Goal: Transaction & Acquisition: Obtain resource

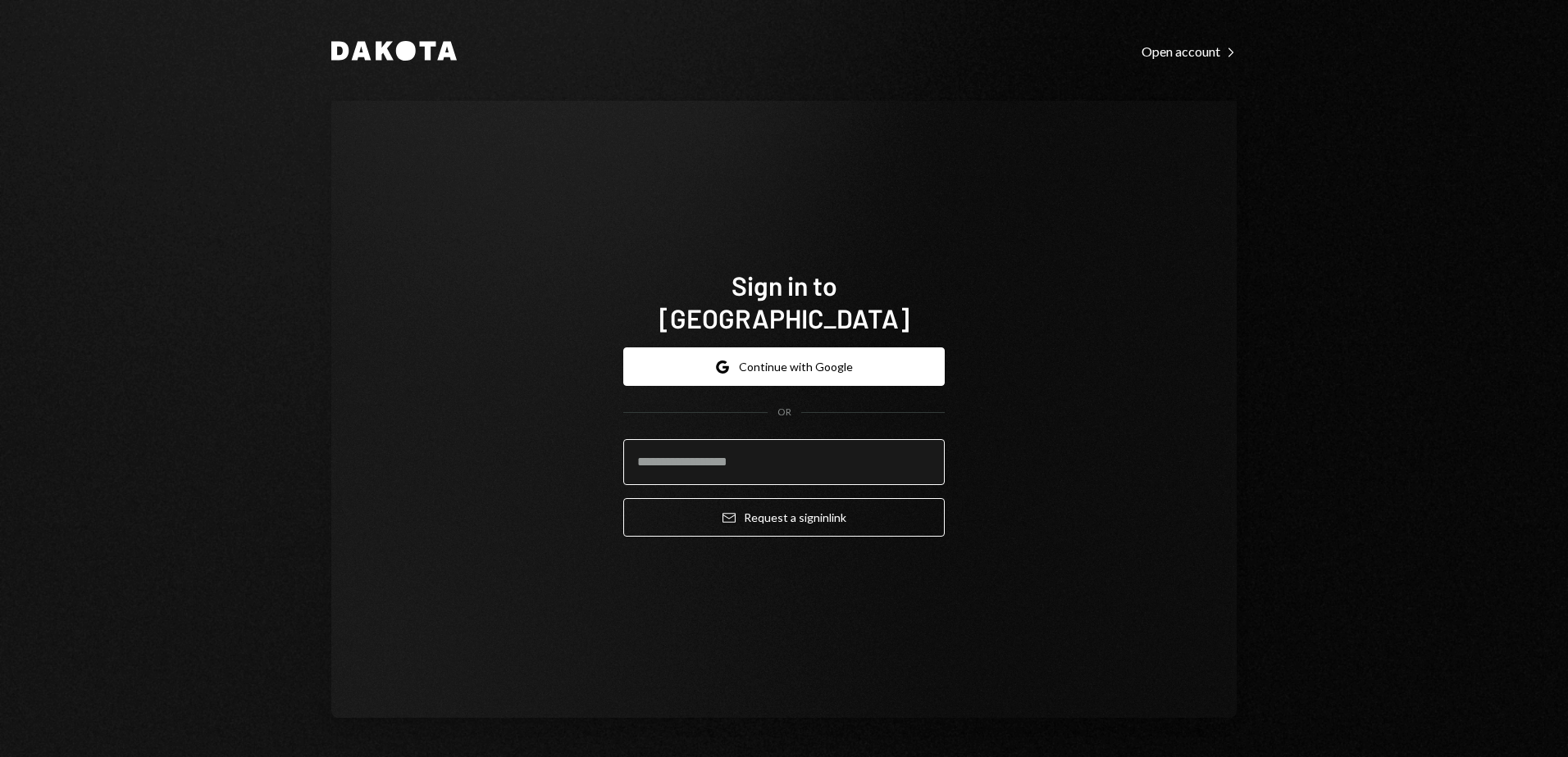
click at [720, 446] on input "email" at bounding box center [784, 462] width 322 height 46
type input "**********"
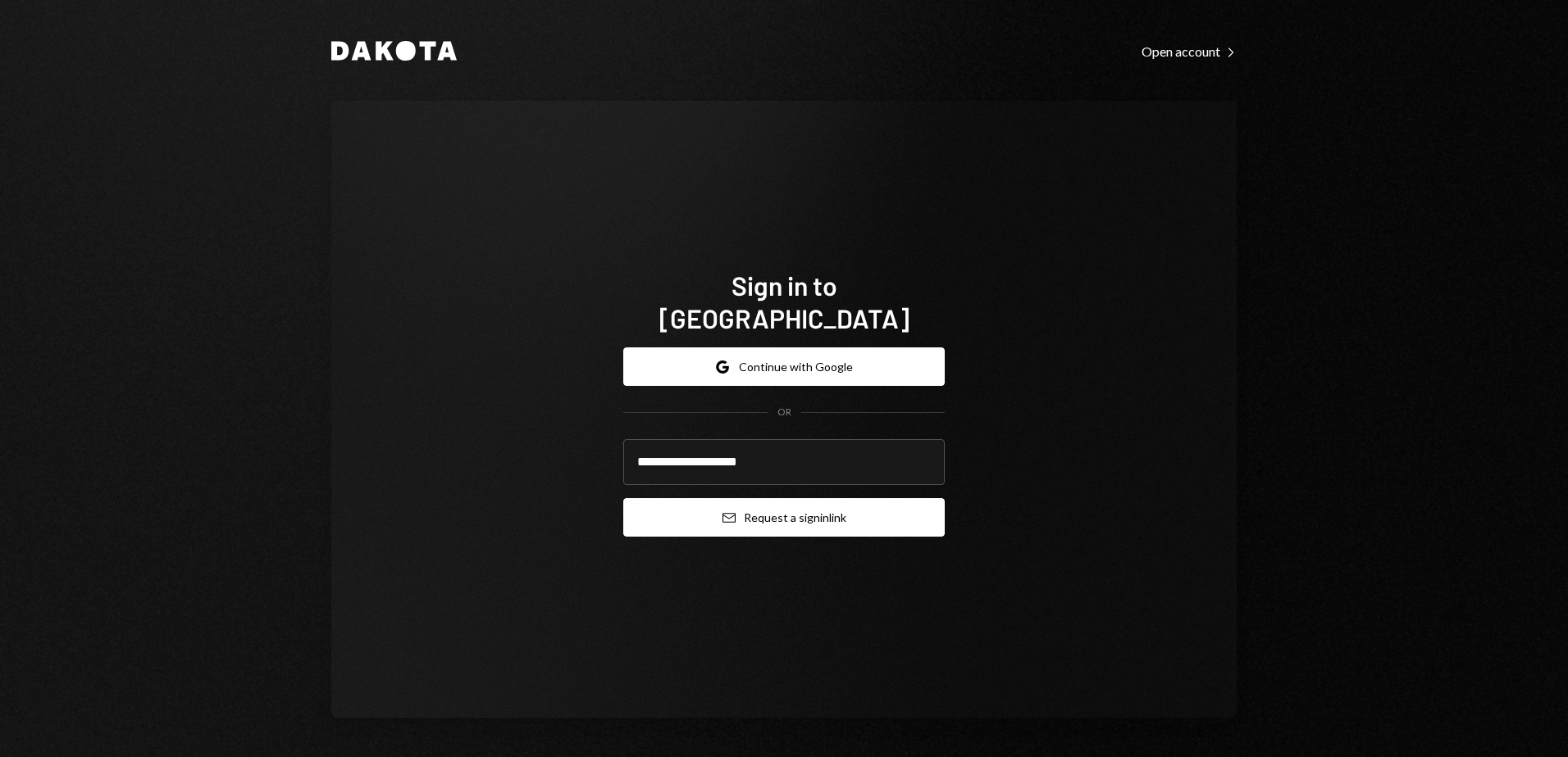
click at [765, 502] on button "Email Request a sign in link" at bounding box center [784, 518] width 322 height 39
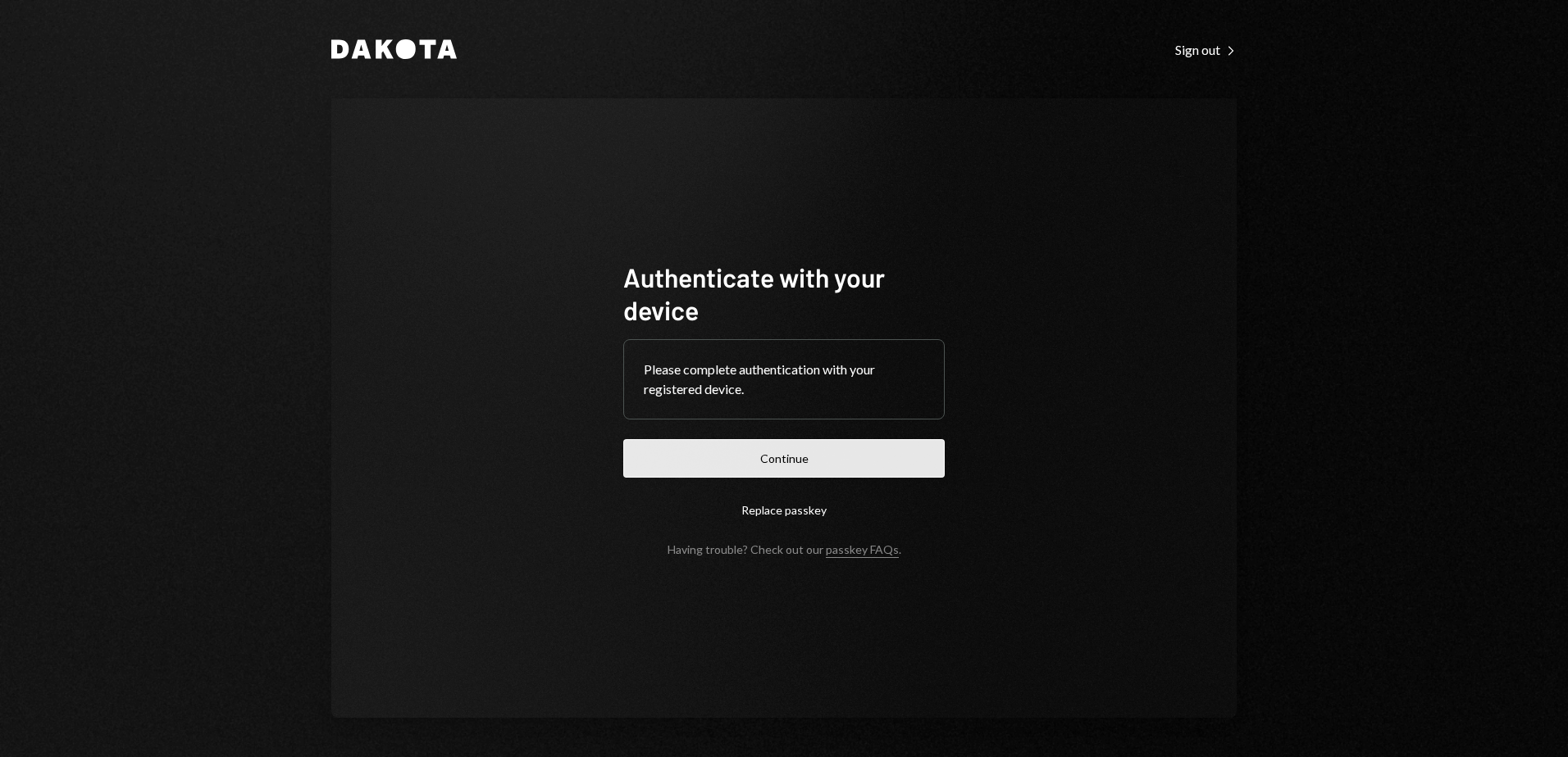
click at [788, 464] on button "Continue" at bounding box center [784, 459] width 322 height 39
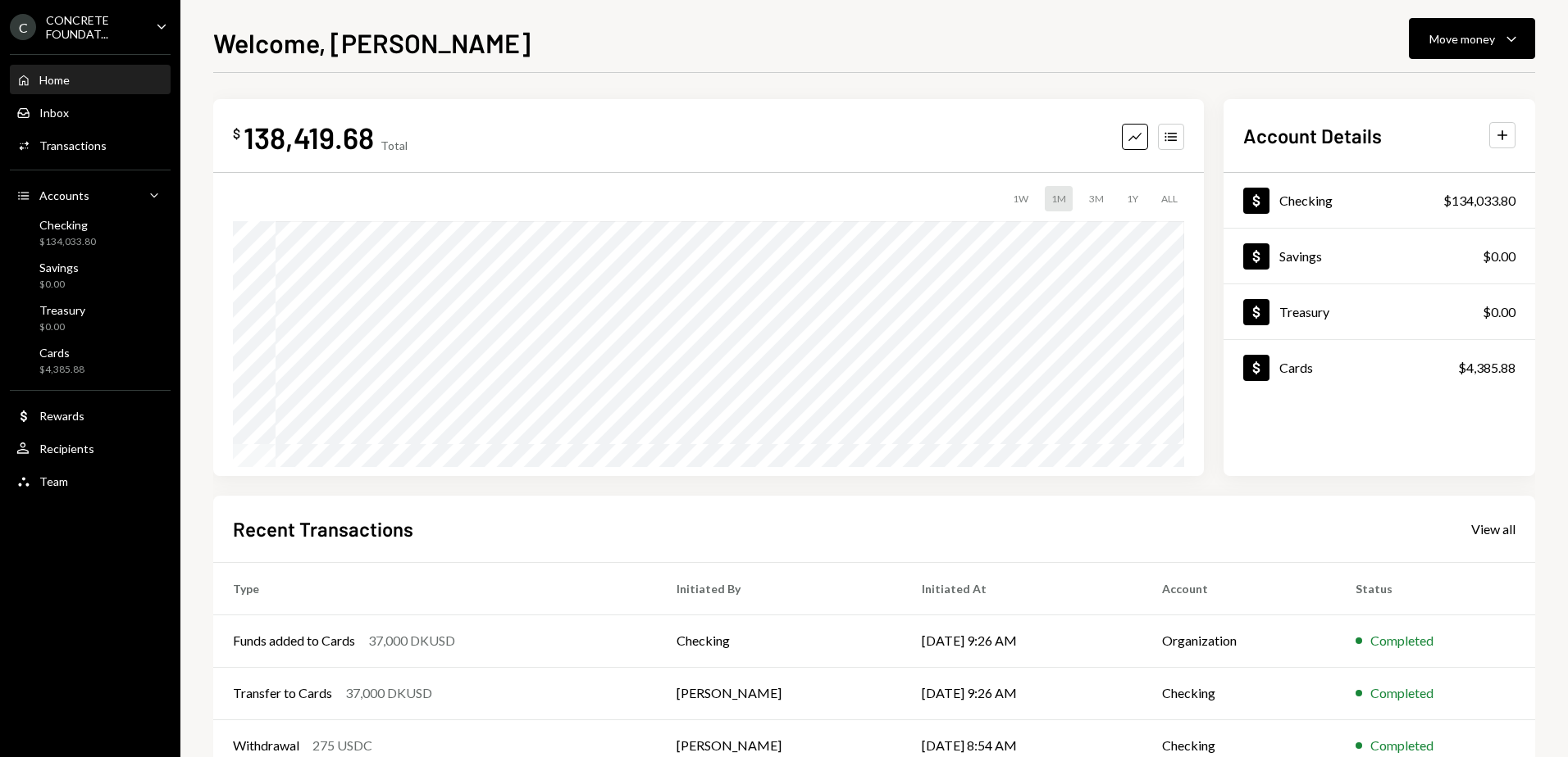
click at [114, 23] on div "CONCRETE FOUNDAT..." at bounding box center [94, 26] width 97 height 28
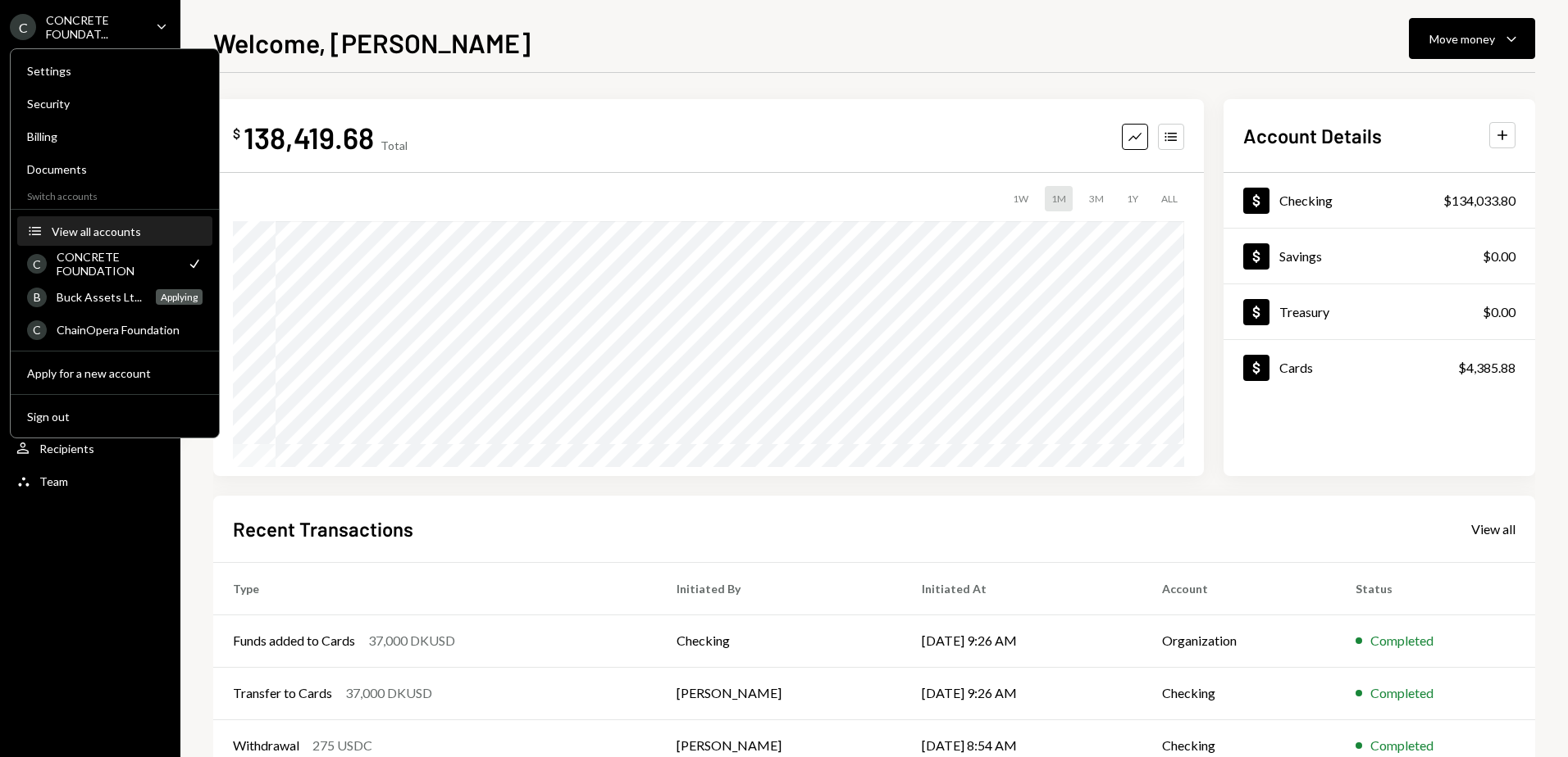
click at [81, 238] on button "Accounts View all accounts" at bounding box center [115, 232] width 195 height 29
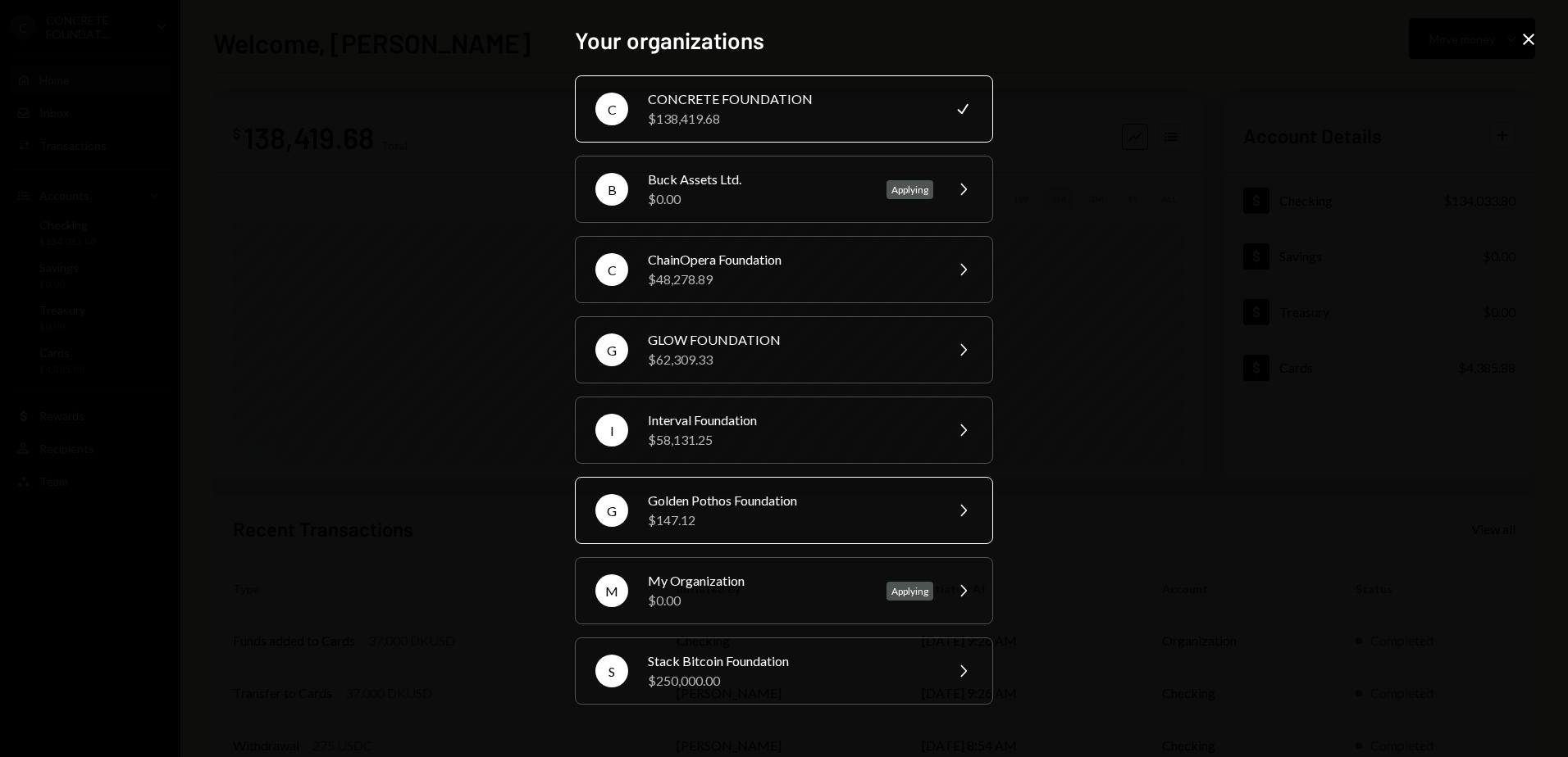
click at [699, 512] on div "$147.12" at bounding box center [790, 521] width 286 height 19
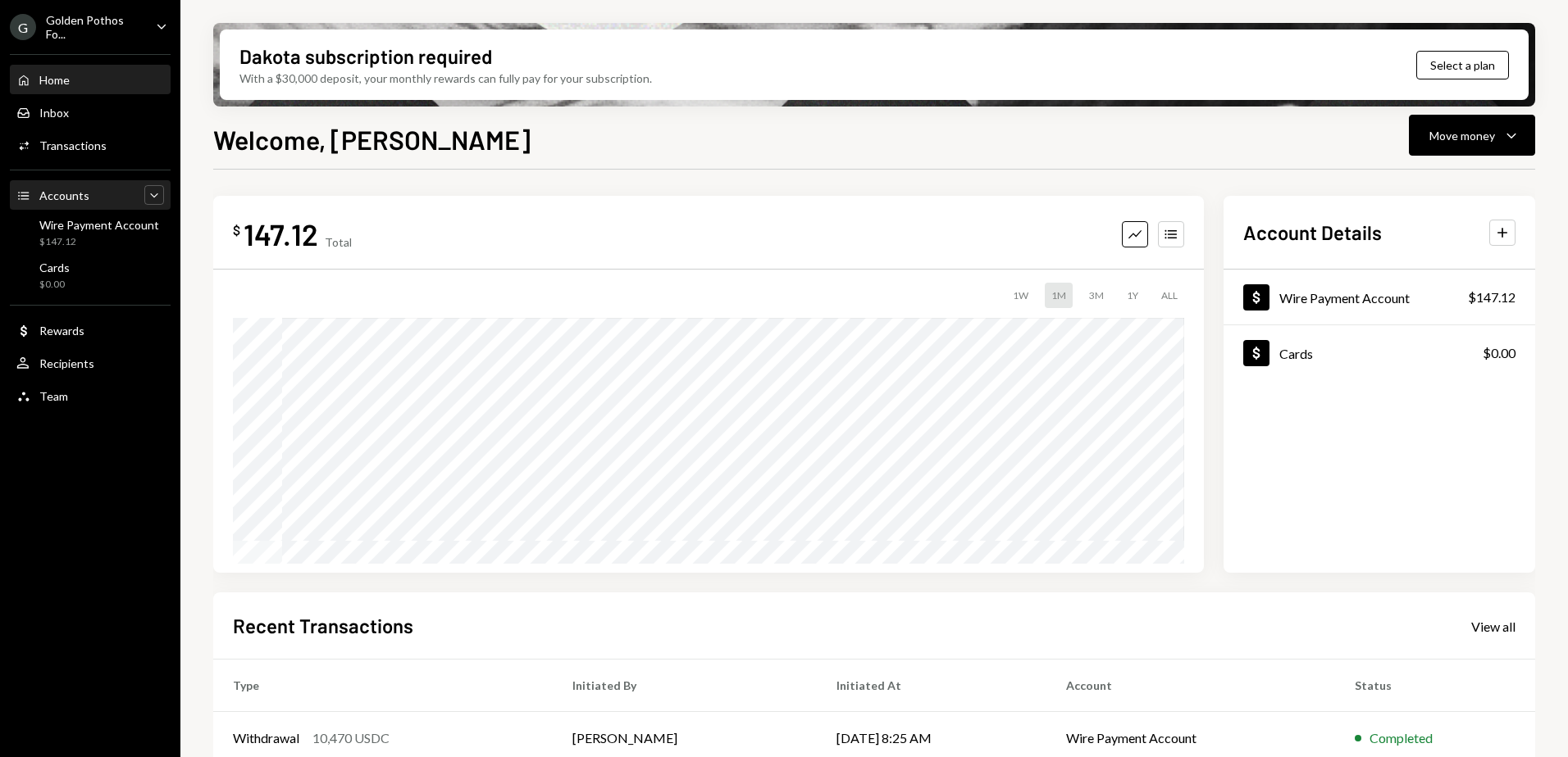
click at [151, 193] on icon "Caret Down" at bounding box center [154, 194] width 17 height 17
click at [151, 193] on icon "Main" at bounding box center [154, 193] width 8 height 4
click at [159, 26] on icon "Main" at bounding box center [161, 25] width 8 height 5
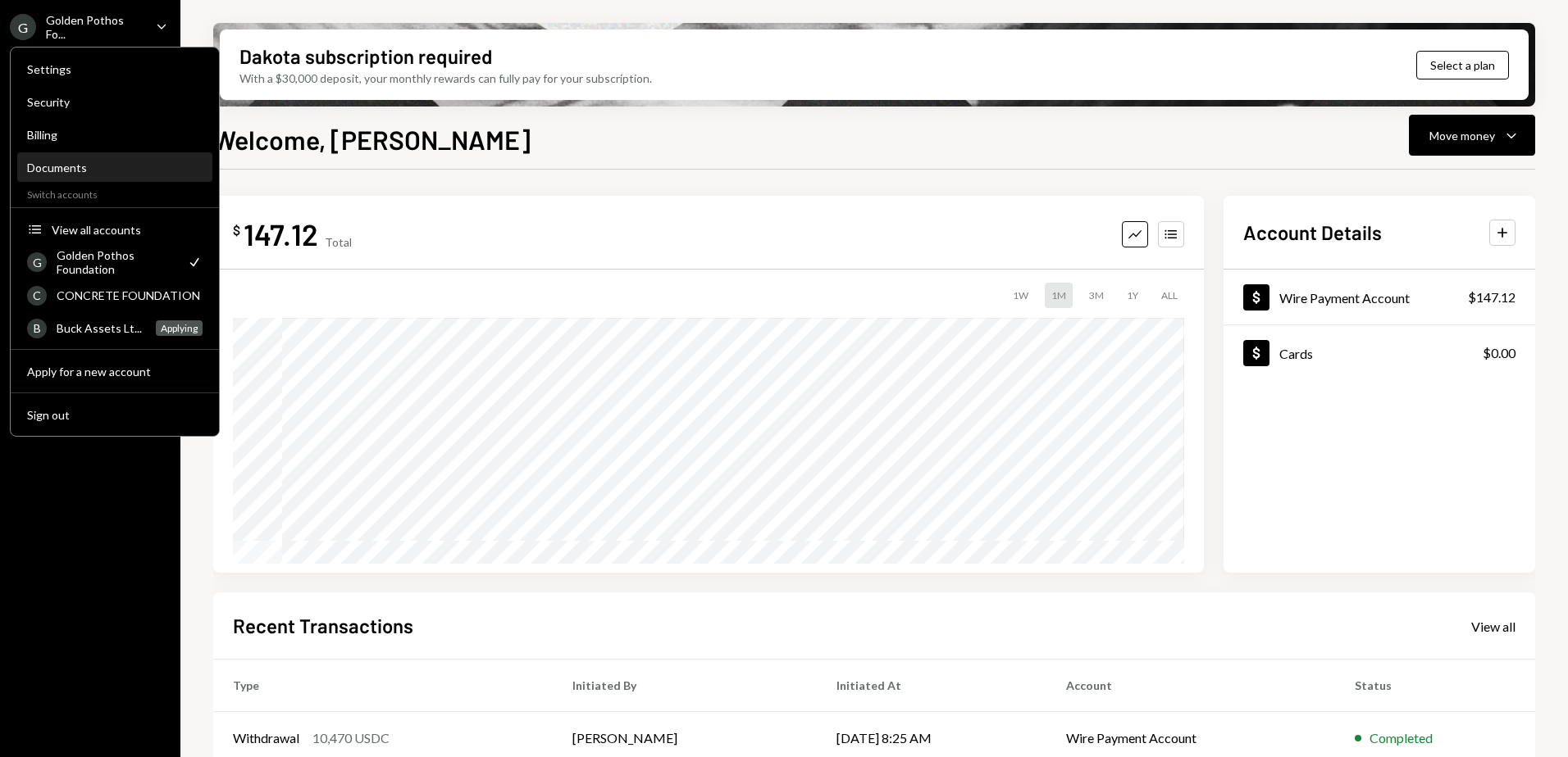
click at [65, 166] on div "Documents" at bounding box center [115, 167] width 176 height 14
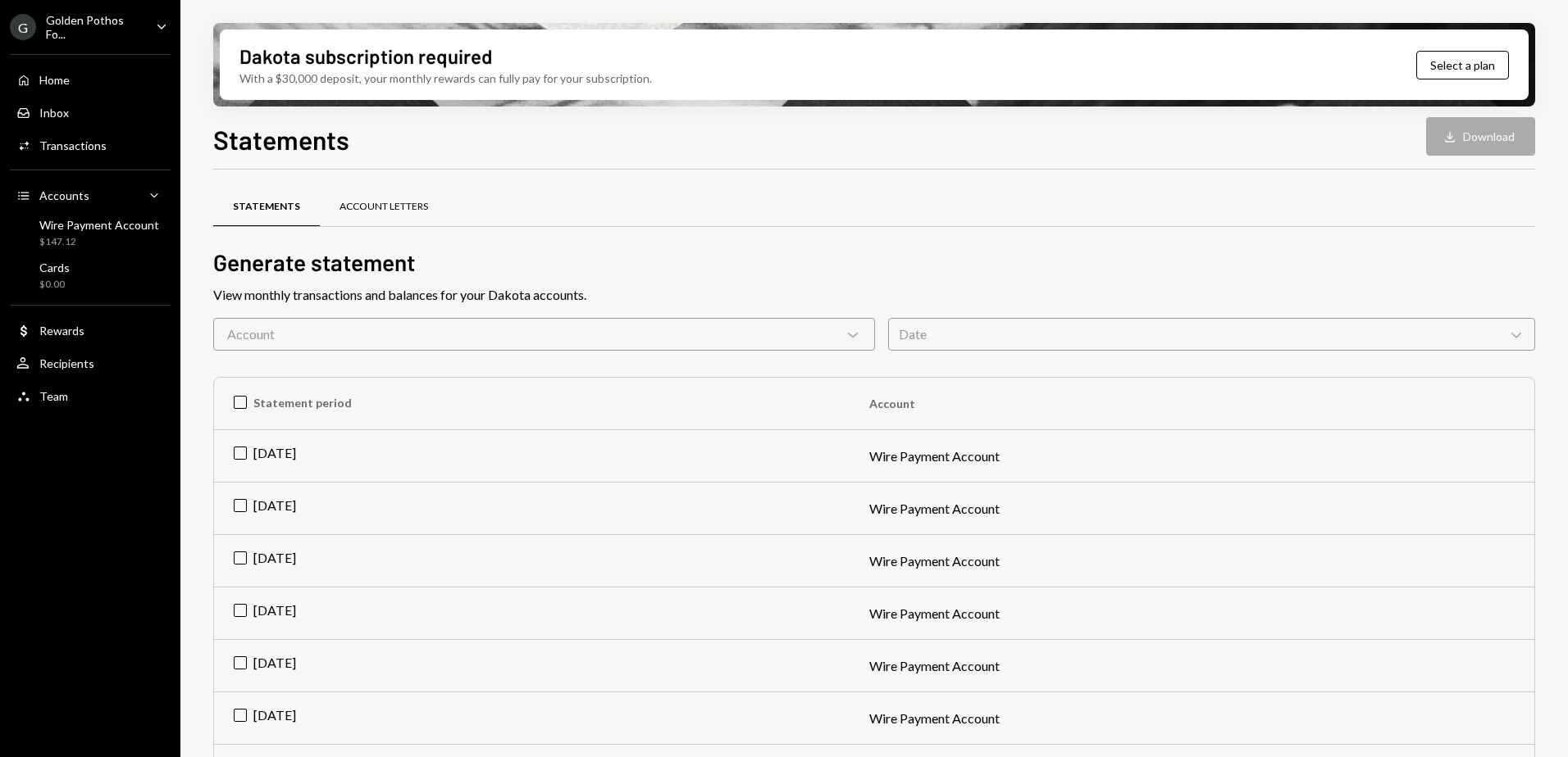
click at [353, 213] on div "Account Letters" at bounding box center [383, 207] width 88 height 14
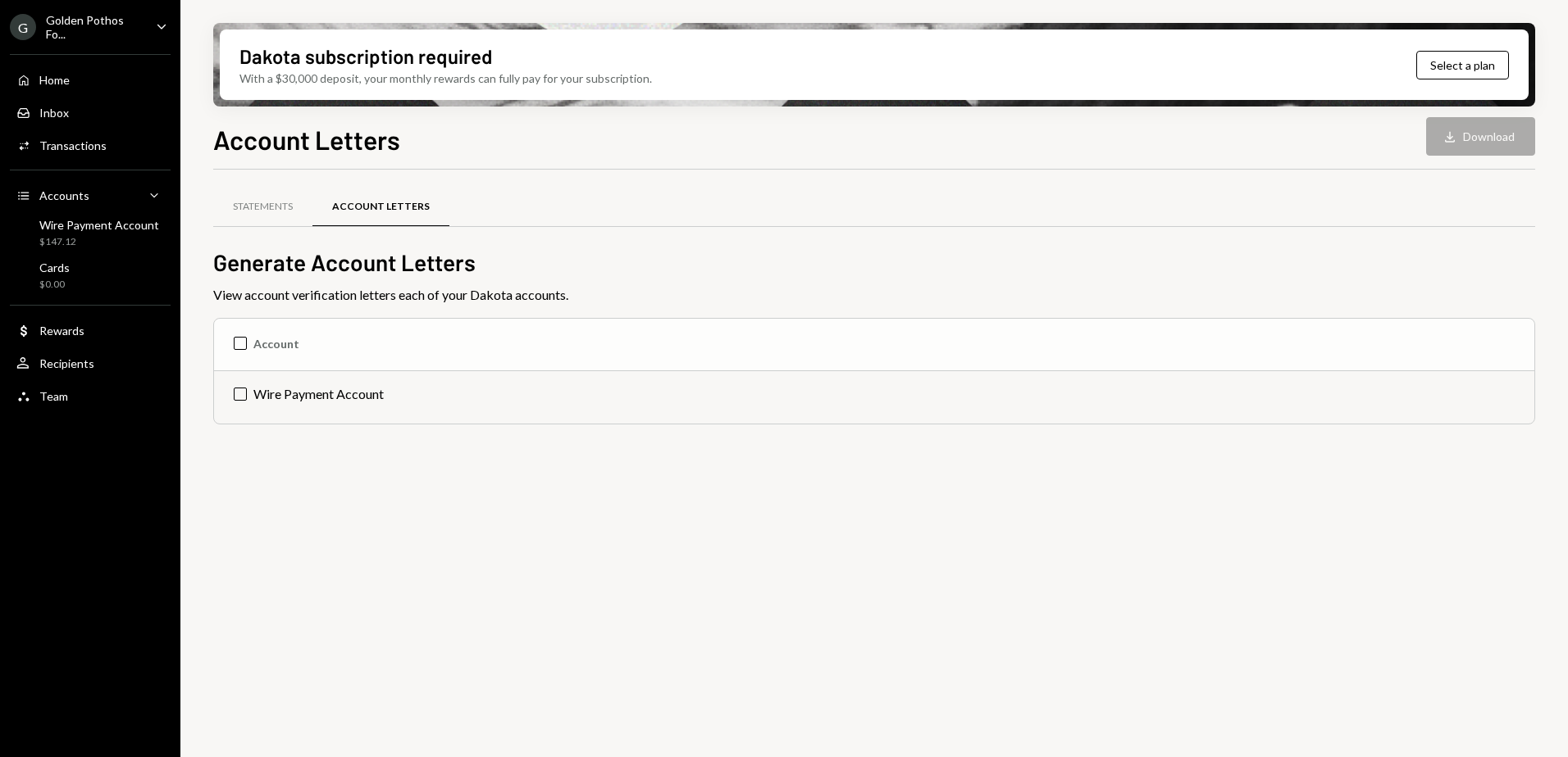
click at [270, 345] on th "Account" at bounding box center [874, 345] width 1320 height 52
click at [1490, 133] on button "Download Download" at bounding box center [1481, 137] width 109 height 39
click at [279, 206] on div "Statements" at bounding box center [263, 207] width 60 height 14
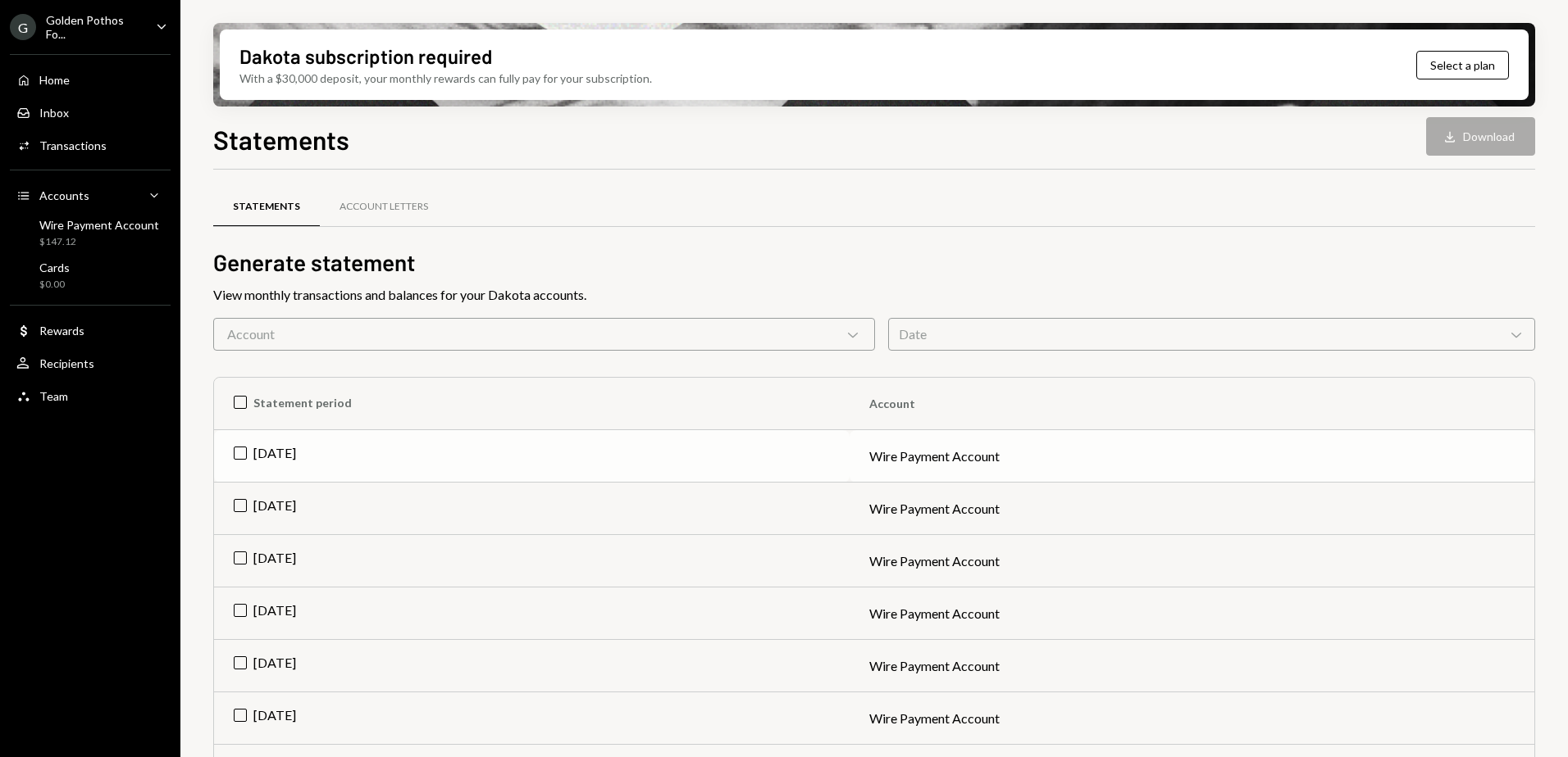
click at [293, 455] on td "Jul 2025" at bounding box center [532, 457] width 636 height 52
click at [1485, 144] on button "Download Download" at bounding box center [1481, 137] width 109 height 39
click at [245, 502] on td "Jun 2025" at bounding box center [532, 509] width 636 height 52
click at [244, 453] on td "Check Jul 2025" at bounding box center [532, 457] width 636 height 52
click at [1496, 143] on button "Download Download" at bounding box center [1481, 137] width 109 height 39
